Goal: Task Accomplishment & Management: Manage account settings

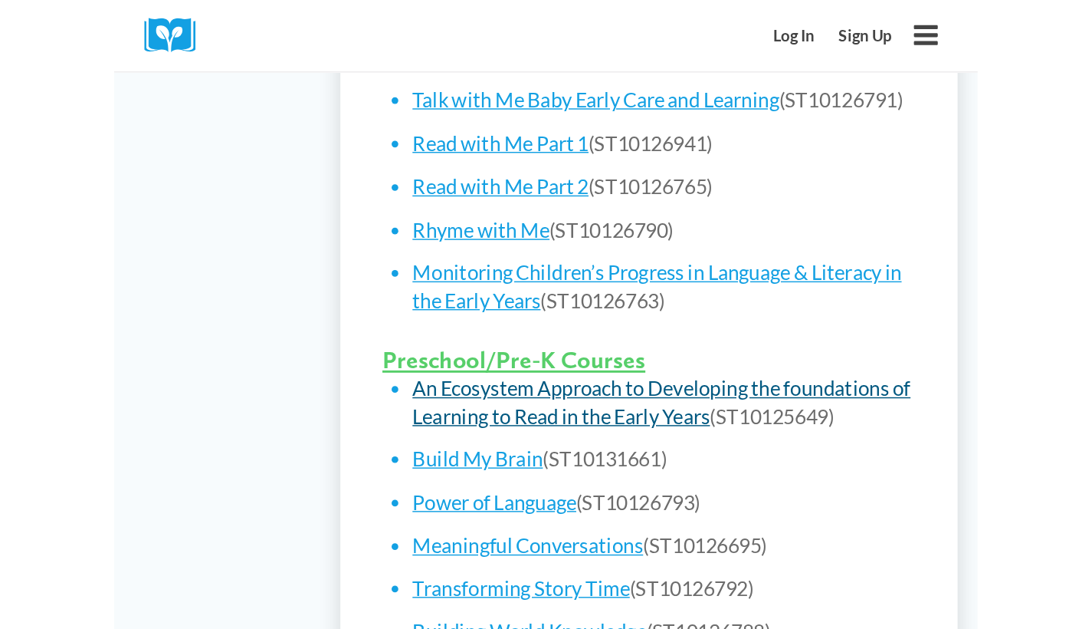
scroll to position [927, 0]
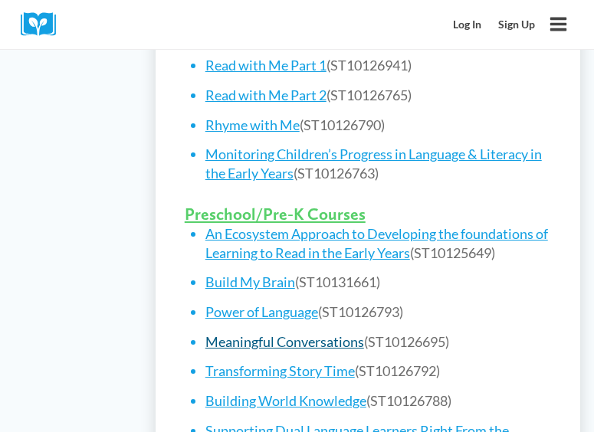
click at [305, 333] on link "Meaningful Conversations" at bounding box center [284, 341] width 159 height 17
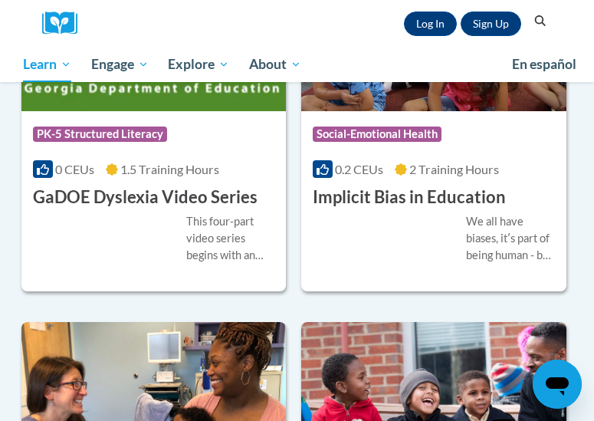
scroll to position [3424, 0]
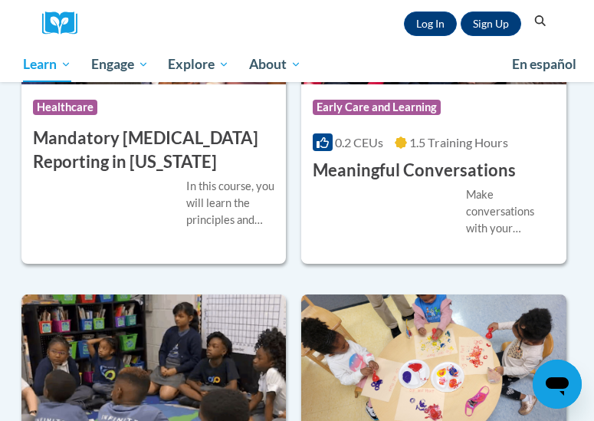
click at [443, 195] on div "Make conversations with your children brain-builders! The TALK strategy gives y…" at bounding box center [434, 211] width 242 height 51
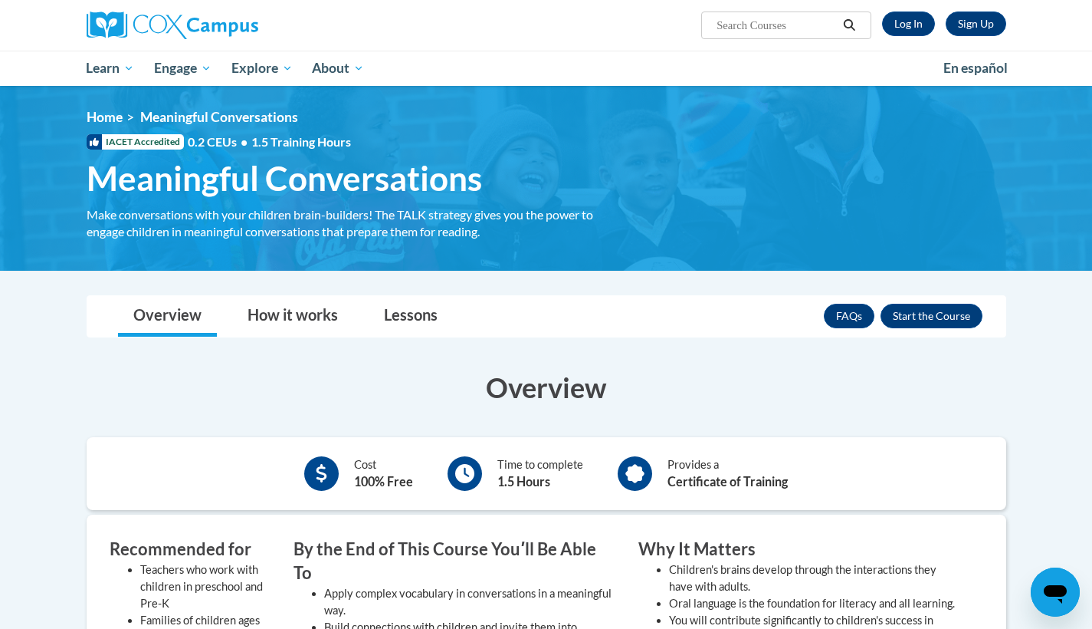
scroll to position [313, 0]
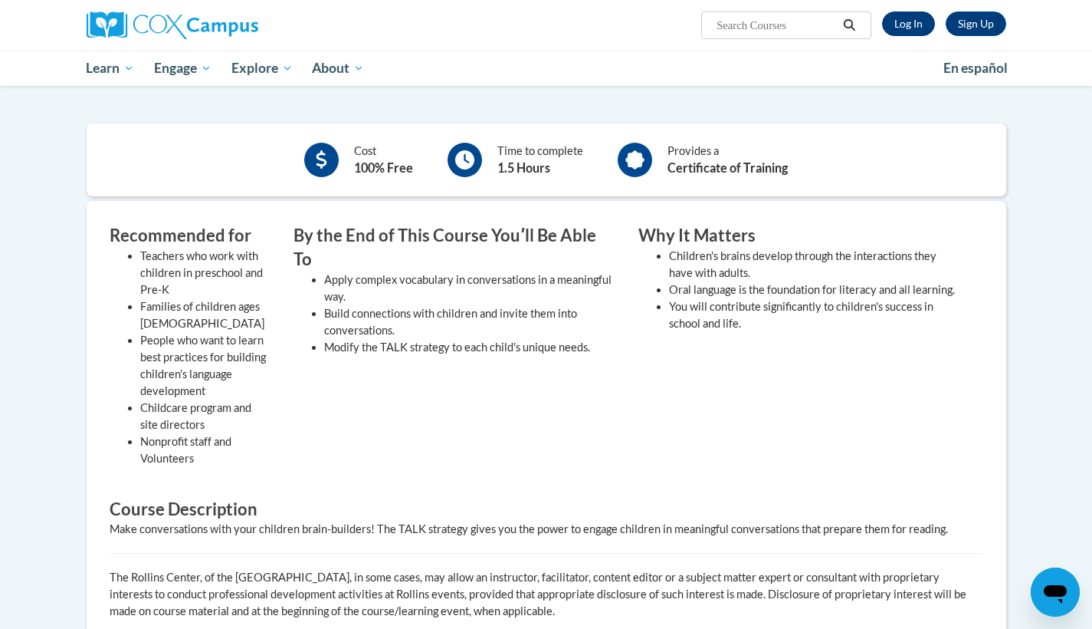
click at [593, 31] on link "Log In" at bounding box center [908, 23] width 53 height 25
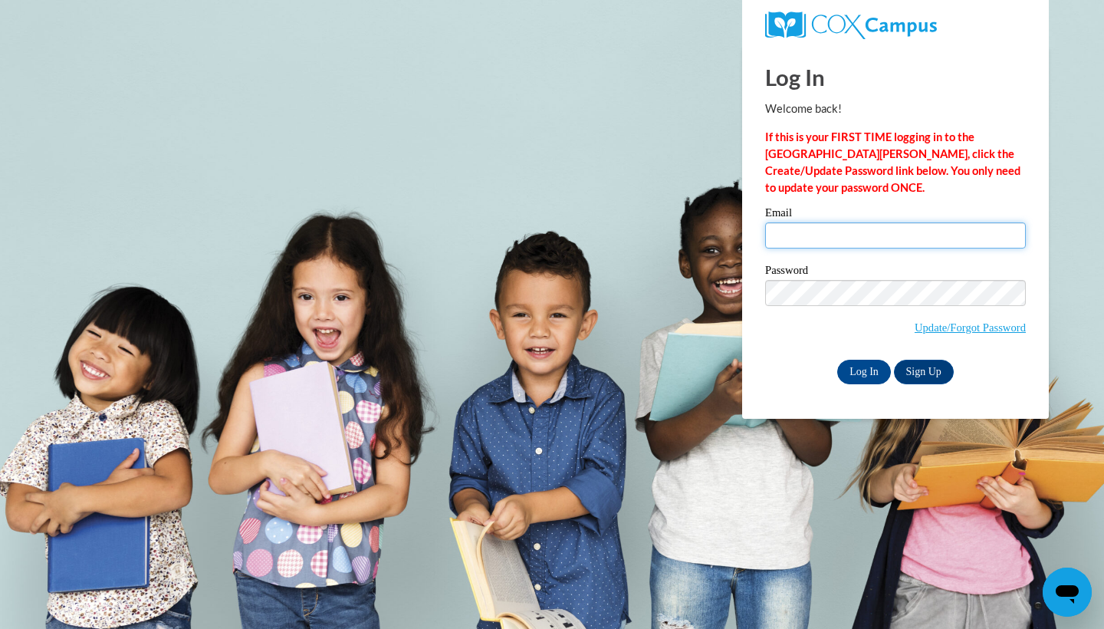
type input "jblystone63@gmail.com"
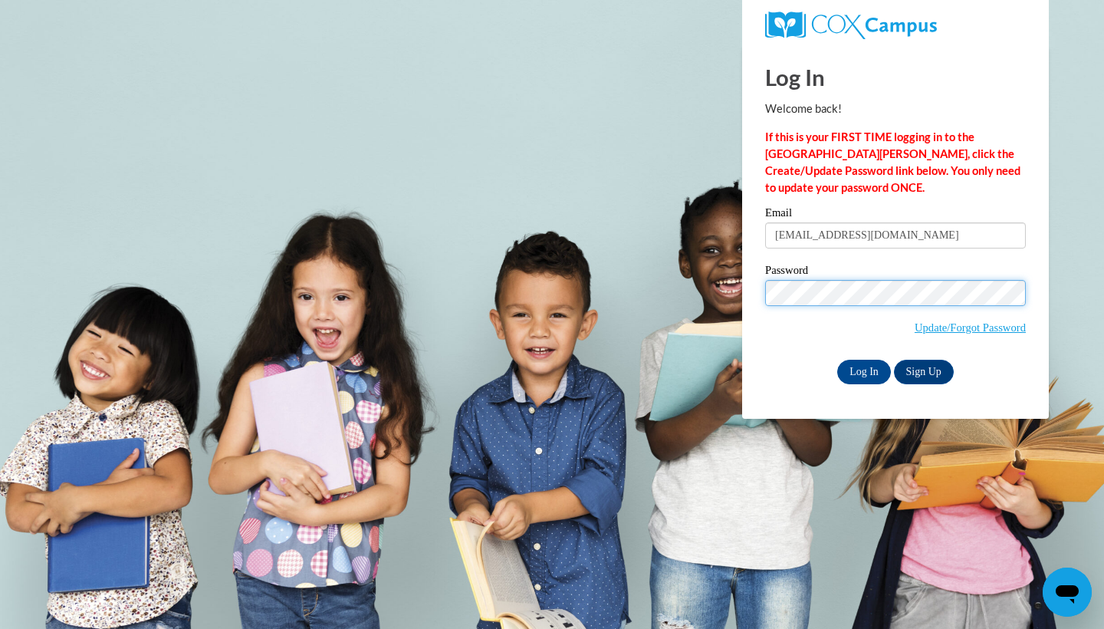
click at [862, 369] on input "Log In" at bounding box center [864, 371] width 54 height 25
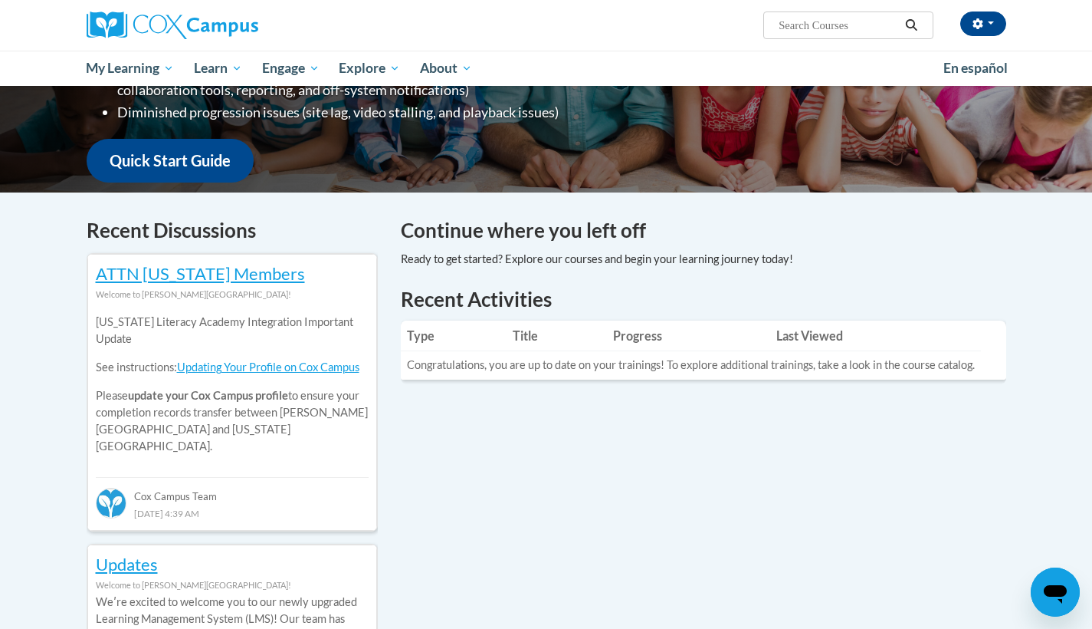
scroll to position [460, 0]
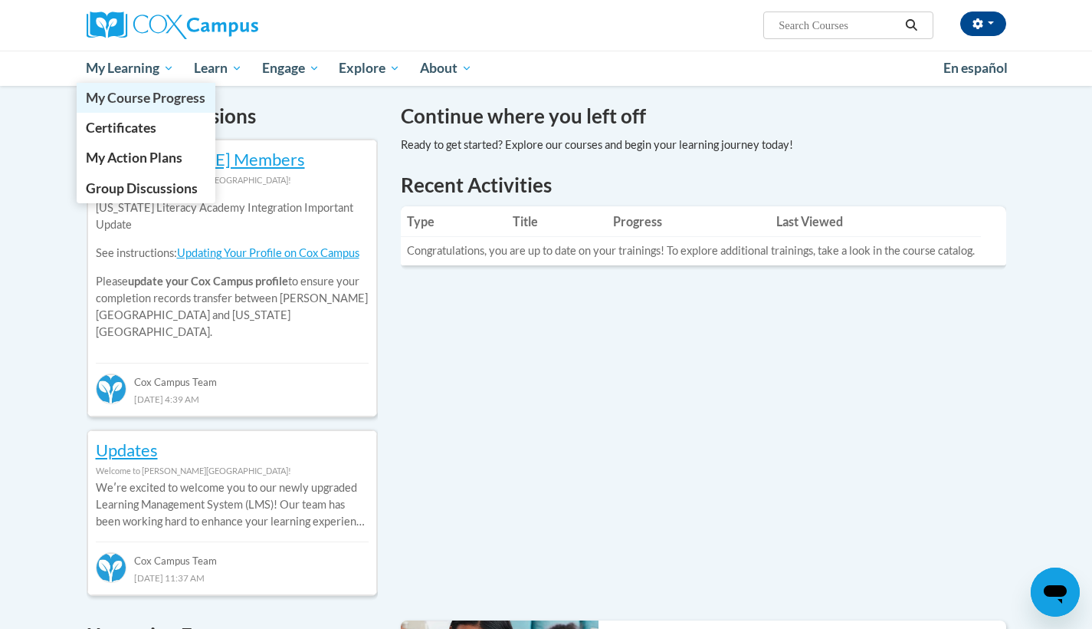
click at [148, 101] on span "My Course Progress" at bounding box center [146, 98] width 120 height 16
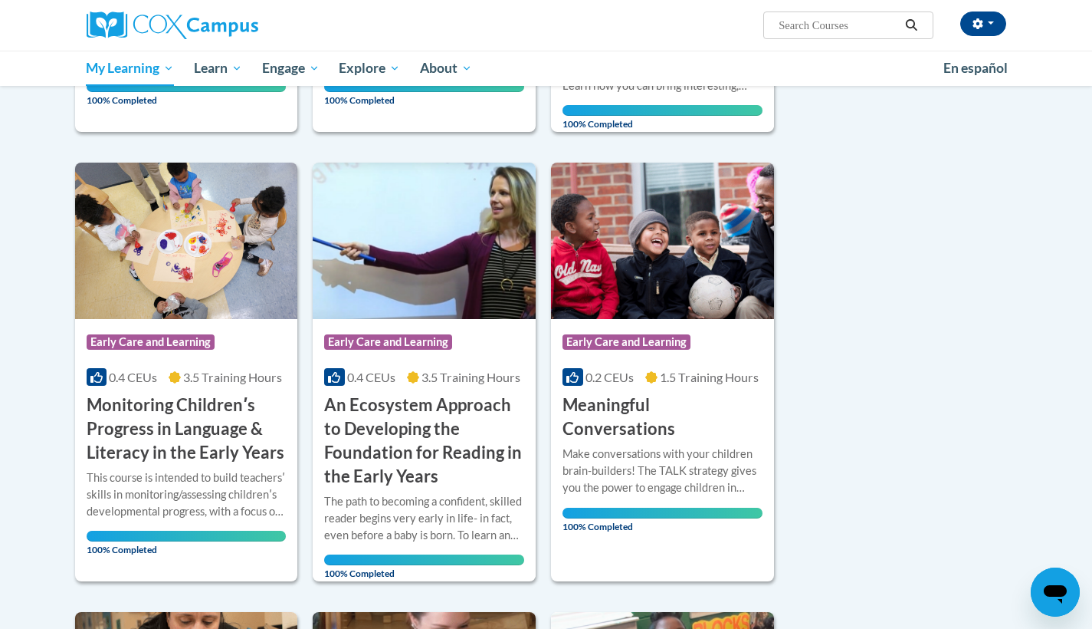
scroll to position [550, 0]
